Goal: Information Seeking & Learning: Check status

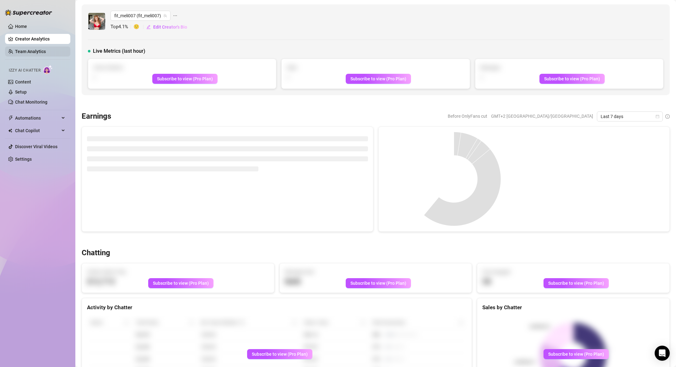
click at [34, 51] on link "Team Analytics" at bounding box center [30, 51] width 31 height 5
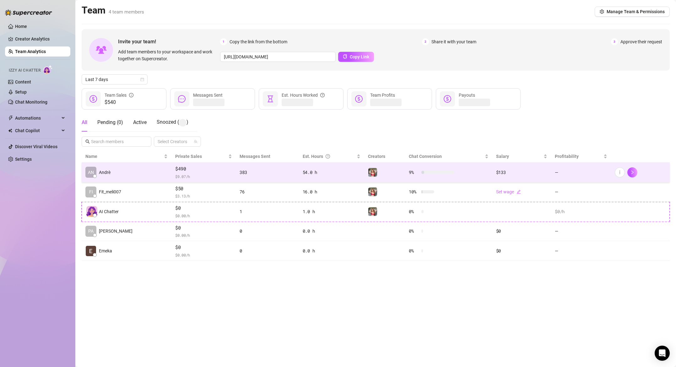
click at [154, 175] on td "AN Andrè" at bounding box center [127, 173] width 90 height 20
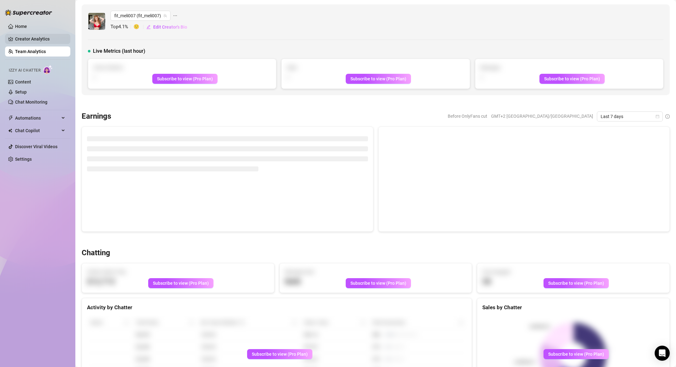
click at [45, 38] on link "Creator Analytics" at bounding box center [40, 39] width 50 height 10
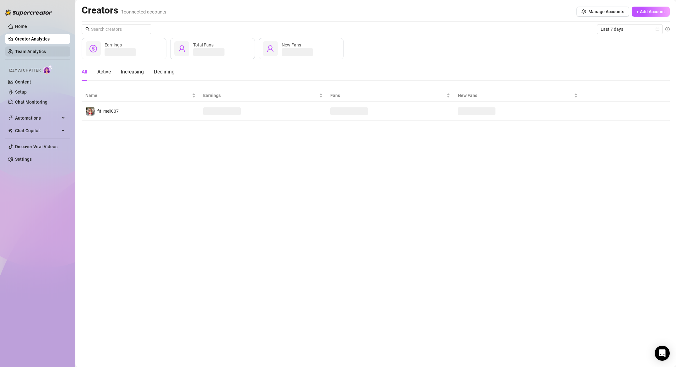
click at [41, 53] on link "Team Analytics" at bounding box center [30, 51] width 31 height 5
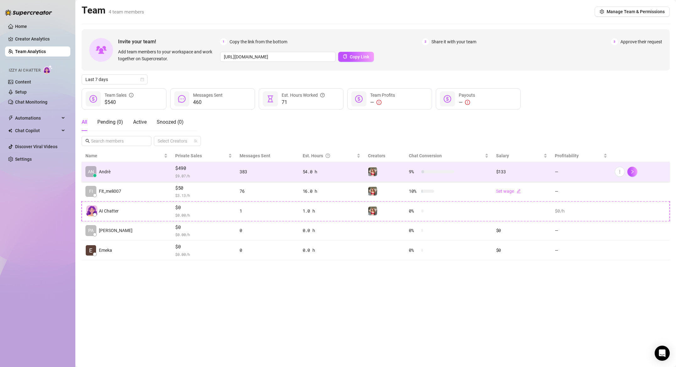
click at [116, 169] on td "AN Andrè" at bounding box center [127, 172] width 90 height 20
